Goal: Information Seeking & Learning: Learn about a topic

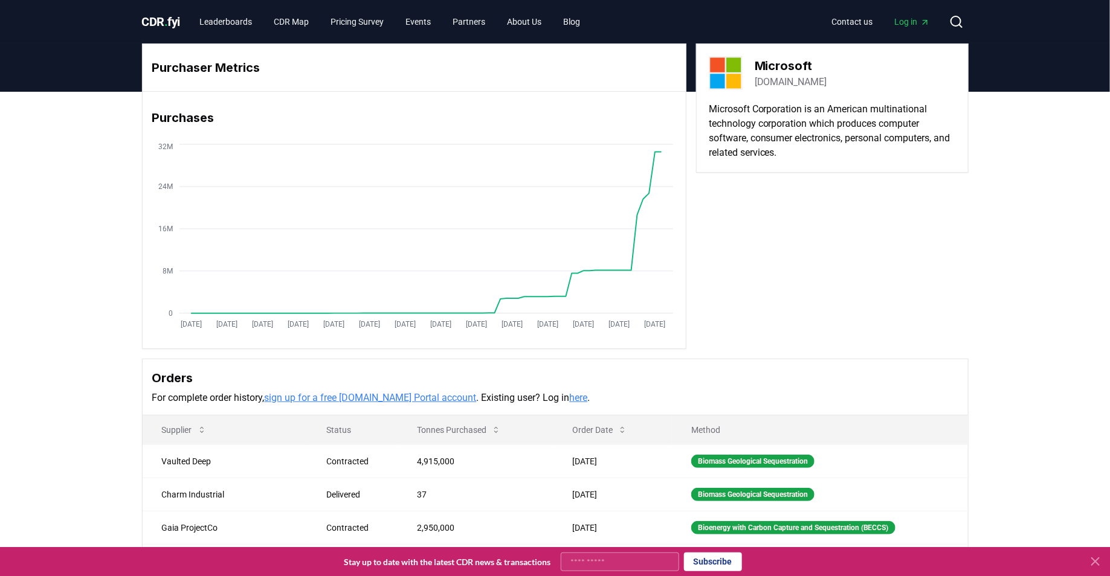
click at [173, 25] on span "CDR . fyi" at bounding box center [161, 21] width 39 height 14
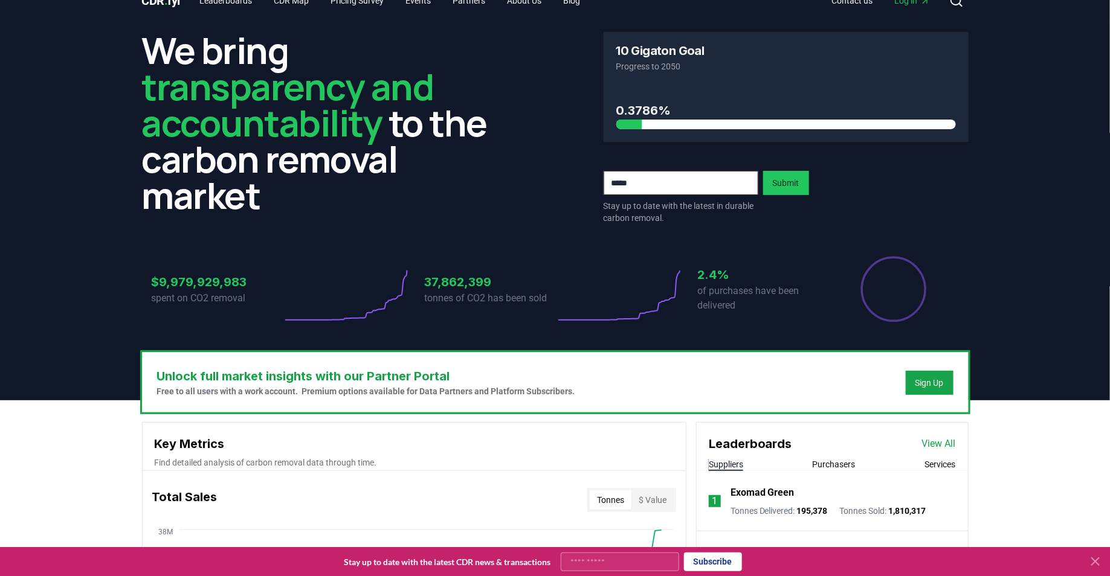
scroll to position [25, 0]
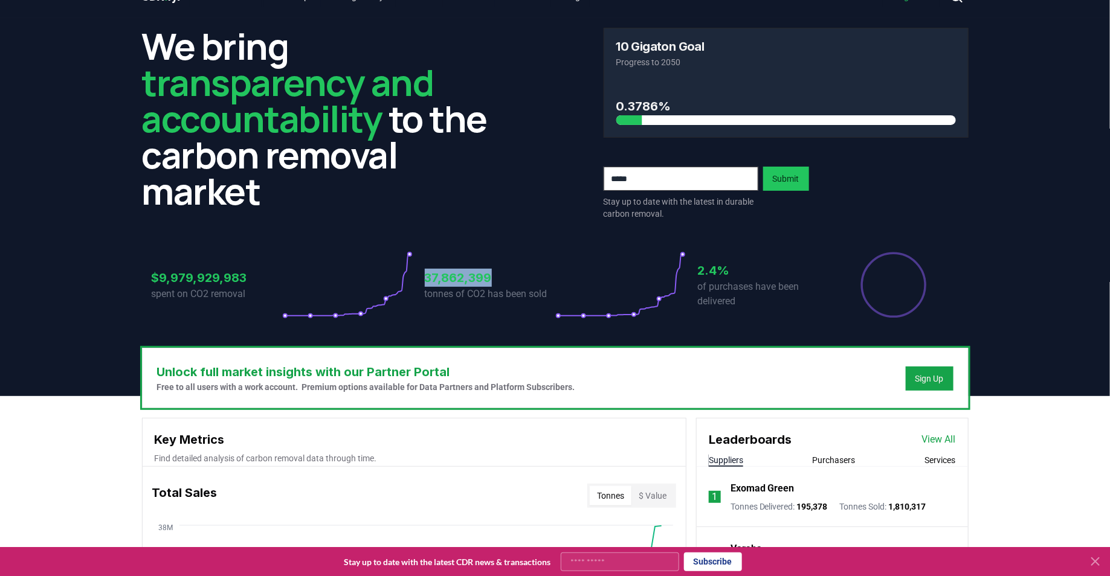
drag, startPoint x: 426, startPoint y: 276, endPoint x: 549, endPoint y: 274, distance: 123.2
click at [550, 274] on h3 "37,862,399" at bounding box center [490, 278] width 130 height 18
click at [544, 274] on h3 "37,862,399" at bounding box center [490, 278] width 130 height 18
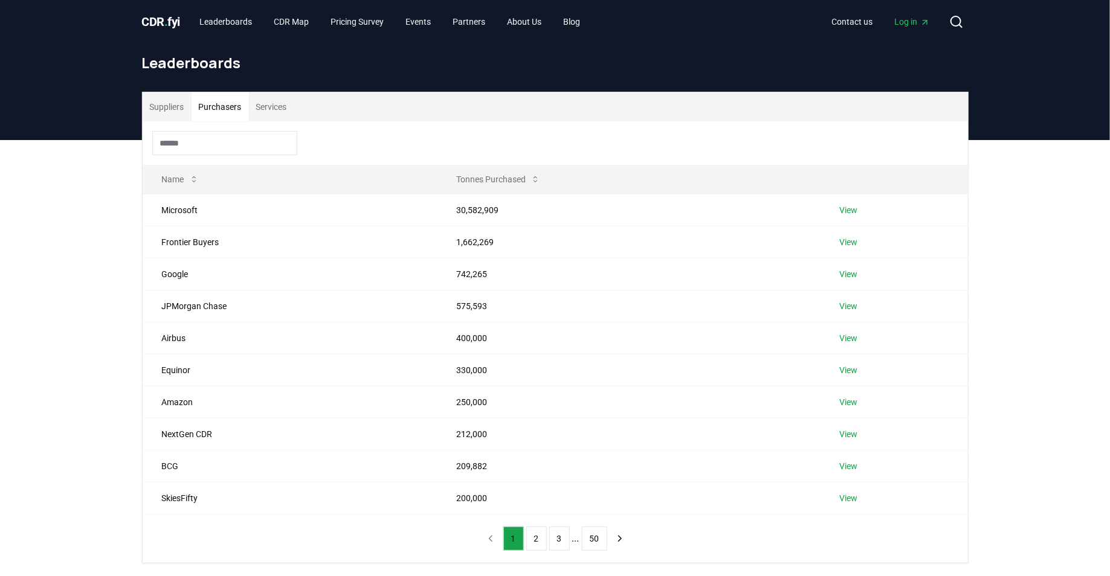
click at [228, 106] on button "Purchasers" at bounding box center [219, 106] width 57 height 29
drag, startPoint x: 445, startPoint y: 239, endPoint x: 489, endPoint y: 304, distance: 78.4
click at [489, 304] on tbody "Microsoft 30,582,909 View Frontier Buyers 1,662,269 View Google 742,265 View JP…" at bounding box center [555, 354] width 825 height 320
click at [489, 304] on td "575,593" at bounding box center [629, 306] width 384 height 32
click at [266, 278] on td "Google" at bounding box center [290, 274] width 295 height 32
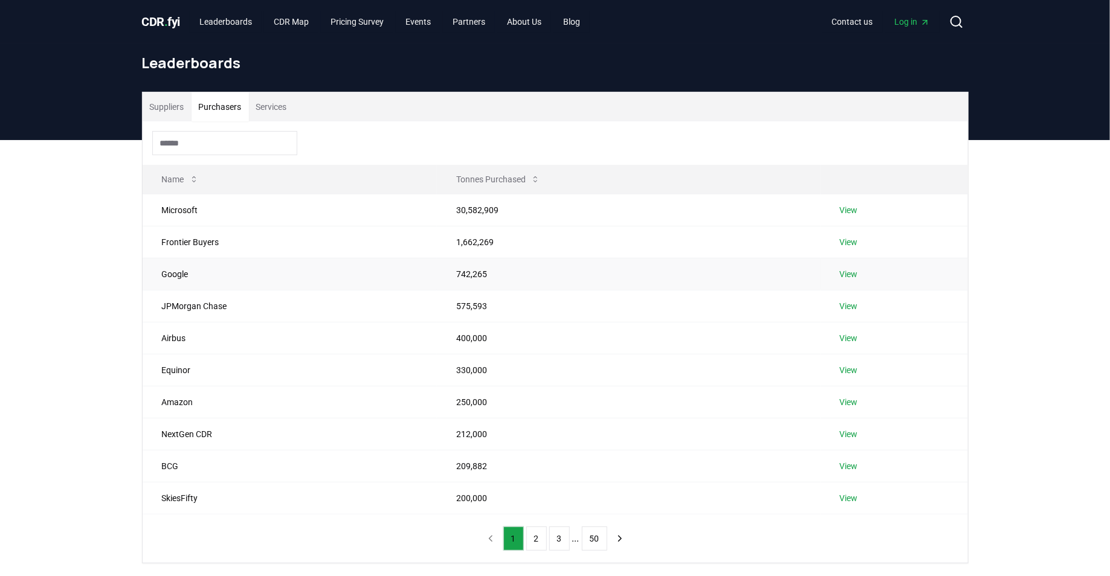
click at [855, 277] on link "View" at bounding box center [849, 274] width 18 height 12
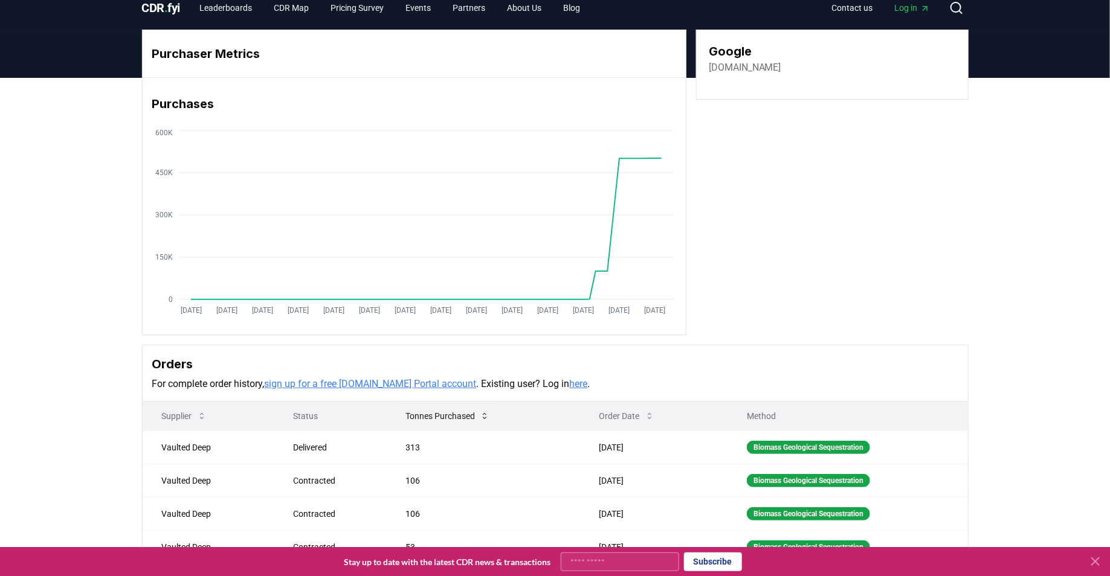
click at [440, 411] on button "Tonnes Purchased" at bounding box center [447, 416] width 103 height 24
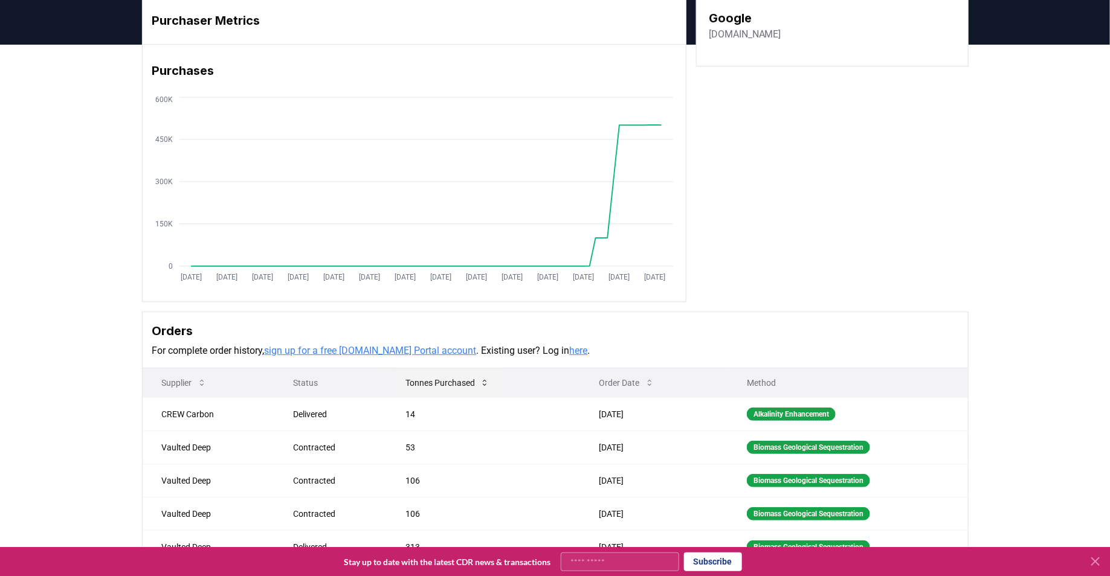
click at [460, 385] on button "Tonnes Purchased" at bounding box center [447, 383] width 103 height 24
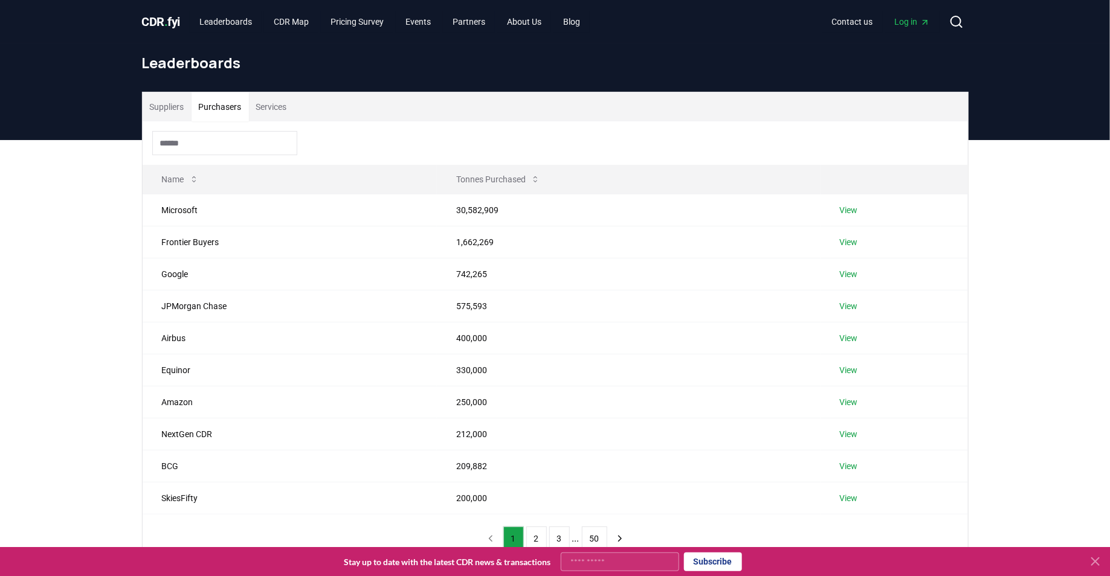
click at [227, 106] on button "Purchasers" at bounding box center [219, 106] width 57 height 29
click at [207, 23] on link "Leaderboards" at bounding box center [226, 22] width 72 height 22
click at [163, 20] on span "CDR . fyi" at bounding box center [161, 21] width 39 height 14
